Goal: Task Accomplishment & Management: Use online tool/utility

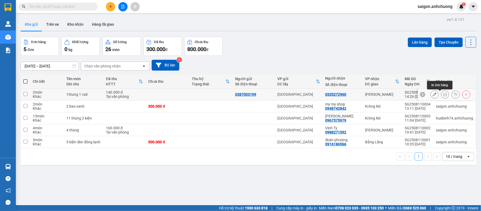
click at [442, 95] on button at bounding box center [444, 94] width 7 height 9
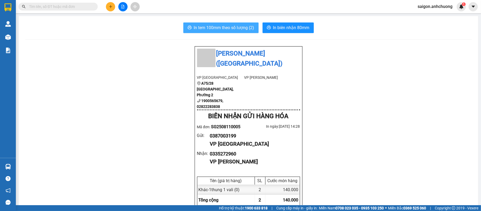
click at [225, 31] on span "In tem 100mm theo số lượng (2)" at bounding box center [224, 27] width 60 height 7
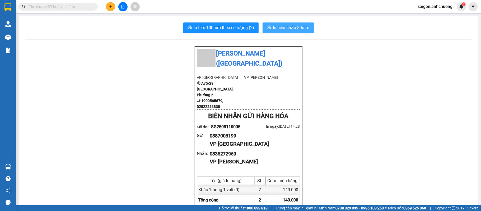
click at [267, 32] on button "In biên nhận 80mm" at bounding box center [287, 27] width 51 height 11
click at [109, 7] on icon "plus" at bounding box center [111, 7] width 4 height 4
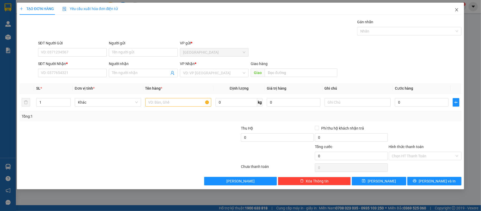
click at [455, 12] on icon "close" at bounding box center [456, 10] width 4 height 4
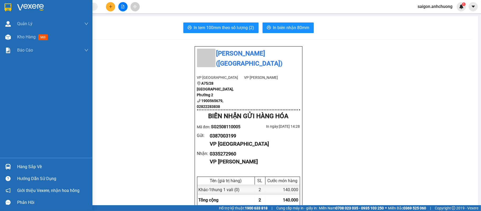
drag, startPoint x: 22, startPoint y: 36, endPoint x: 73, endPoint y: 58, distance: 55.3
click at [22, 35] on span "Kho hàng" at bounding box center [26, 36] width 18 height 5
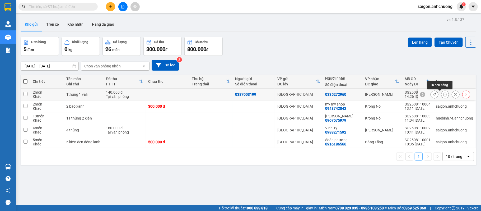
click at [443, 93] on icon at bounding box center [445, 94] width 4 height 4
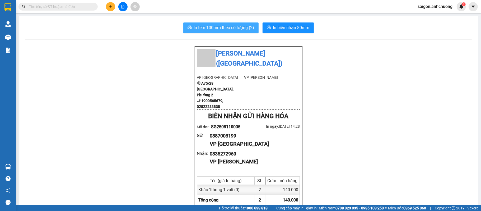
click at [222, 31] on button "In tem 100mm theo số lượng (2)" at bounding box center [220, 27] width 75 height 11
